Goal: Transaction & Acquisition: Purchase product/service

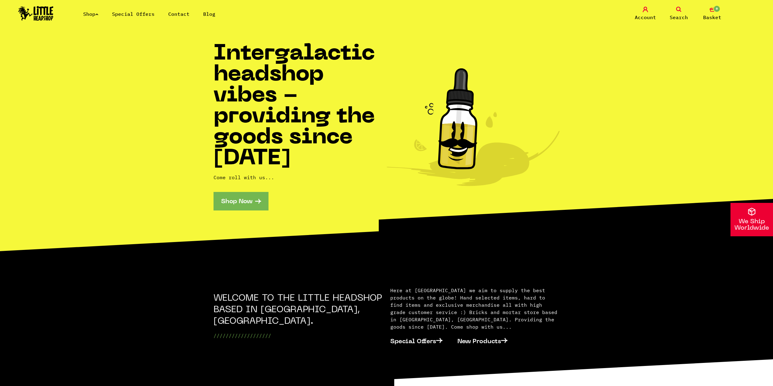
click at [681, 8] on icon at bounding box center [678, 9] width 5 height 5
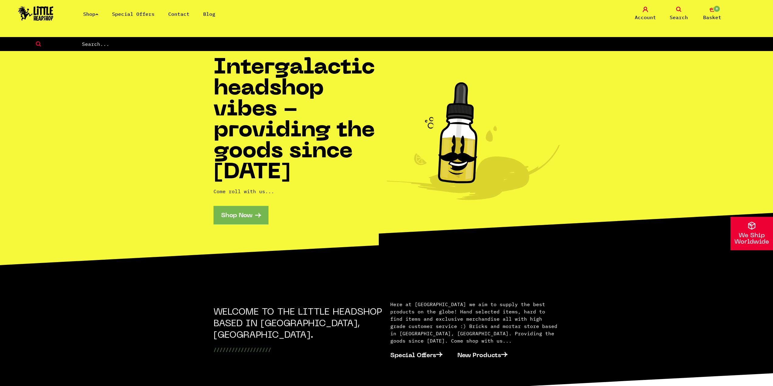
click at [195, 40] on input "text" at bounding box center [426, 44] width 691 height 8
paste input "Little Headshop"
drag, startPoint x: 191, startPoint y: 42, endPoint x: 60, endPoint y: 54, distance: 131.4
type input "dog"
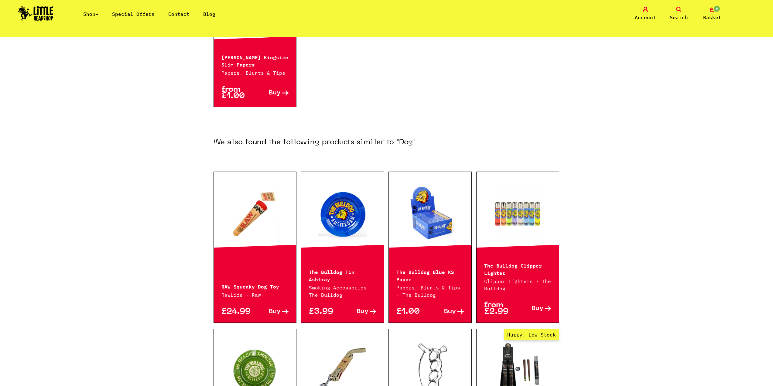
scroll to position [182, 0]
click at [265, 201] on link at bounding box center [255, 212] width 83 height 61
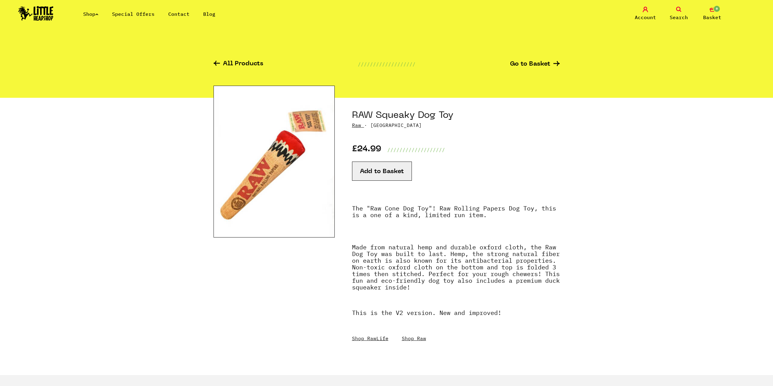
click at [397, 170] on button "Add to Basket" at bounding box center [382, 171] width 60 height 19
